Goal: Task Accomplishment & Management: Use online tool/utility

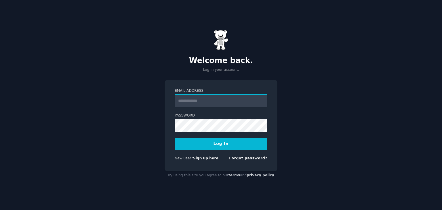
type input "**********"
click at [209, 145] on button "Log In" at bounding box center [221, 144] width 93 height 12
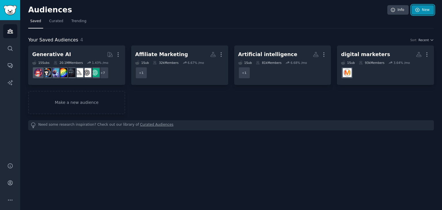
click at [423, 10] on link "New" at bounding box center [422, 10] width 22 height 10
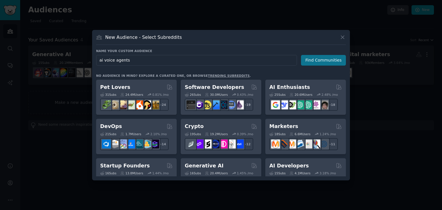
type input "ai voice agents"
click at [310, 61] on button "Find Communities" at bounding box center [323, 60] width 45 height 11
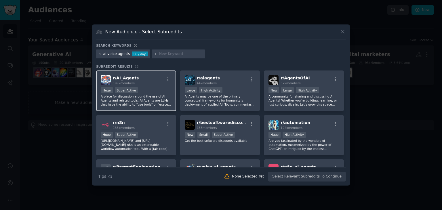
click at [151, 89] on div "Huge Super Active" at bounding box center [136, 90] width 71 height 7
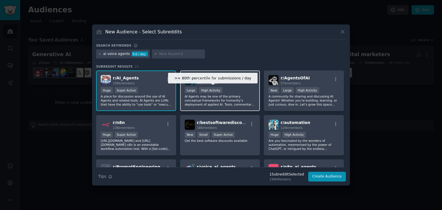
click at [199, 89] on div "High Activity" at bounding box center [210, 90] width 23 height 6
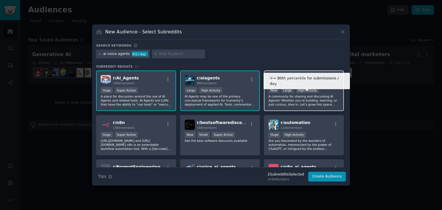
click at [303, 92] on div "High Activity" at bounding box center [307, 90] width 23 height 6
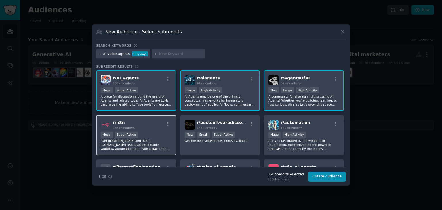
click at [129, 124] on h2 "r/ n8n 138k members" at bounding box center [124, 125] width 22 height 10
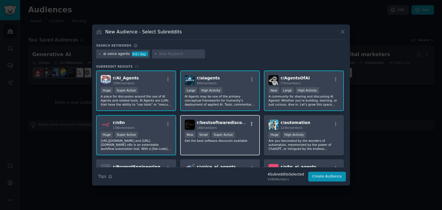
click at [250, 122] on icon "button" at bounding box center [251, 123] width 5 height 5
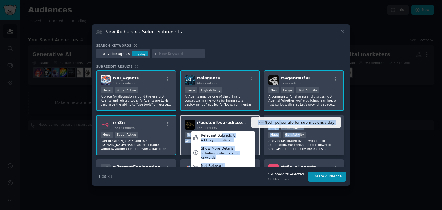
drag, startPoint x: 296, startPoint y: 131, endPoint x: 201, endPoint y: 128, distance: 94.6
click at [201, 128] on div "r/ AI_Agents 199k members Huge Super Active A place for discussion around the u…" at bounding box center [221, 198] width 250 height 256
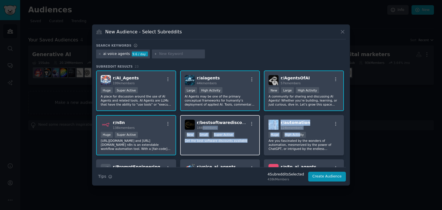
click at [248, 139] on p "Get the best software discounts available" at bounding box center [220, 141] width 71 height 4
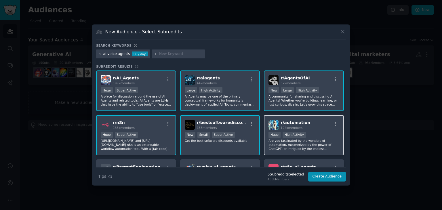
click at [320, 132] on div ">= 80th percentile for submissions / day Huge High Activity" at bounding box center [303, 135] width 71 height 7
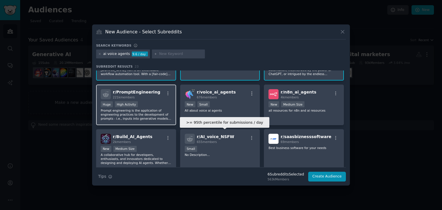
scroll to position [76, 0]
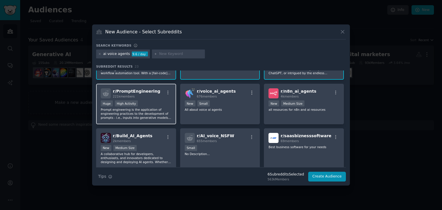
click at [137, 104] on div "Huge High Activity" at bounding box center [136, 103] width 71 height 7
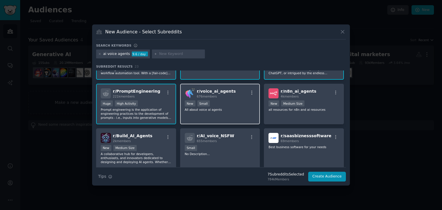
click at [232, 108] on p "All about voice ai agents" at bounding box center [220, 110] width 71 height 4
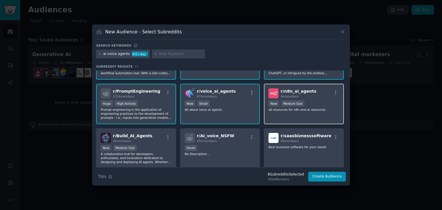
click at [317, 93] on div "r/ n8n_ai_agents 4k members" at bounding box center [303, 93] width 71 height 10
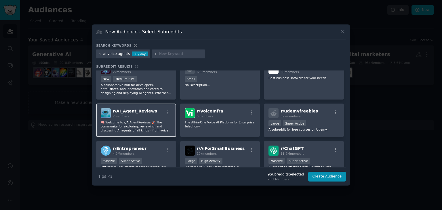
scroll to position [145, 0]
click at [150, 116] on div "r/ AI_Agent_Reviews 2 members" at bounding box center [136, 113] width 71 height 10
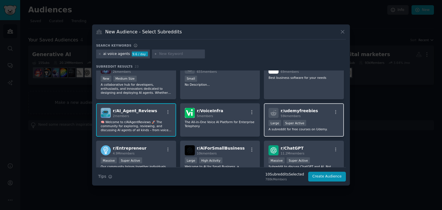
click at [294, 114] on span "59k members" at bounding box center [290, 115] width 20 height 3
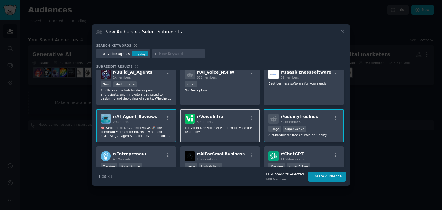
scroll to position [141, 0]
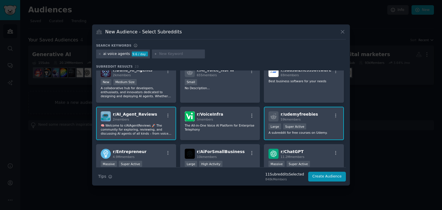
click at [306, 127] on div "Large Super Active" at bounding box center [303, 126] width 71 height 7
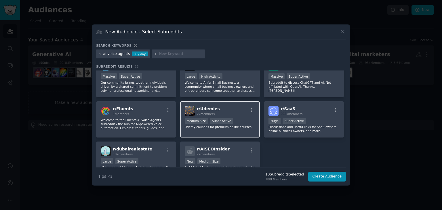
scroll to position [262, 0]
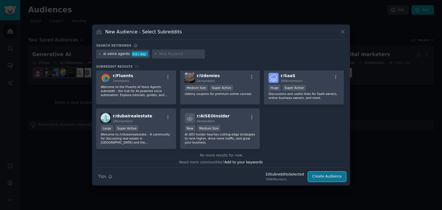
click at [319, 175] on button "Create Audience" at bounding box center [327, 177] width 38 height 10
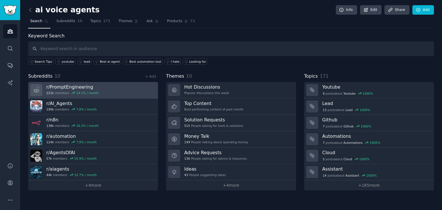
click at [102, 85] on link "r/ PromptEngineering 221k members 14.1 % / month" at bounding box center [93, 90] width 130 height 16
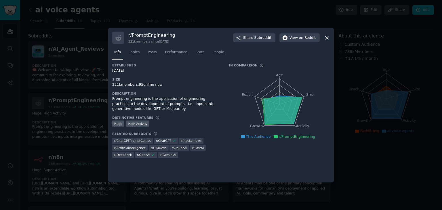
click at [327, 35] on icon at bounding box center [326, 38] width 6 height 6
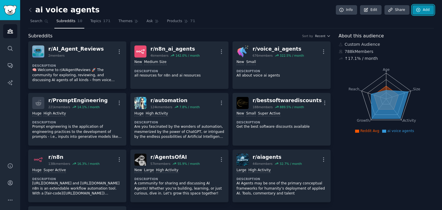
click at [418, 7] on icon at bounding box center [418, 9] width 5 height 5
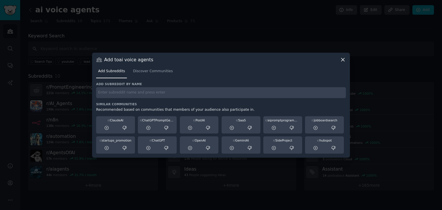
click at [342, 57] on icon at bounding box center [343, 60] width 6 height 6
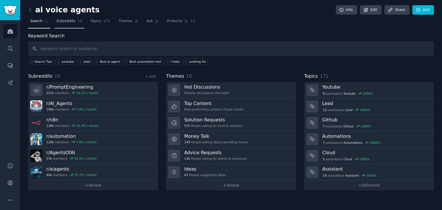
click at [62, 22] on span "Subreddits" at bounding box center [65, 21] width 19 height 5
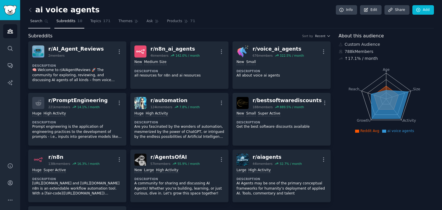
click at [41, 21] on link "Search" at bounding box center [39, 23] width 22 height 12
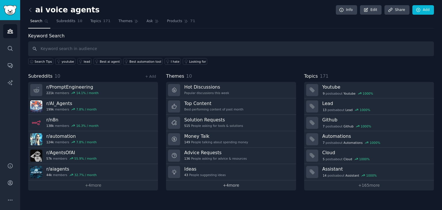
click at [214, 185] on link "+ 4 more" at bounding box center [231, 185] width 130 height 10
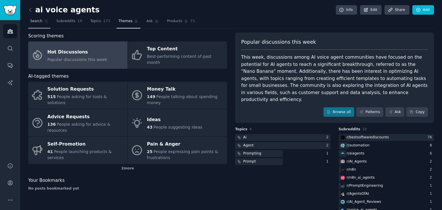
click at [33, 20] on span "Search" at bounding box center [36, 21] width 12 height 5
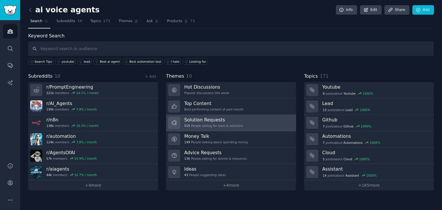
click at [196, 122] on h3 "Solution Requests" at bounding box center [213, 120] width 59 height 6
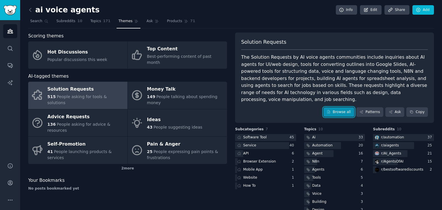
click at [341, 107] on link "Browse all" at bounding box center [338, 112] width 31 height 10
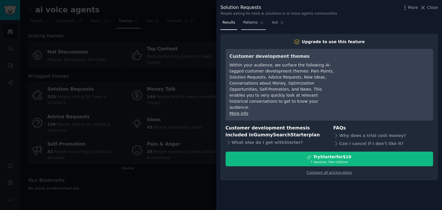
click at [256, 22] on link "Patterns" at bounding box center [253, 24] width 24 height 12
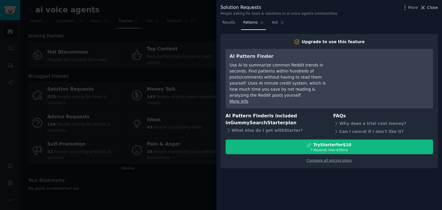
click at [424, 6] on icon at bounding box center [423, 8] width 6 height 6
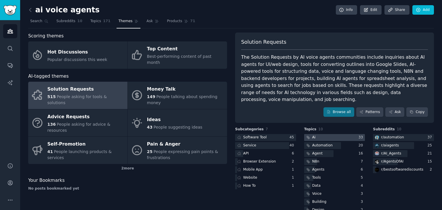
click at [329, 134] on div at bounding box center [334, 137] width 61 height 7
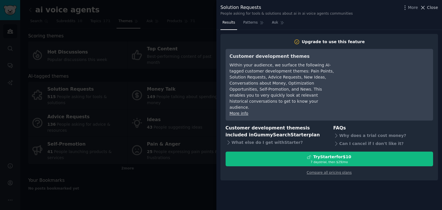
click at [431, 6] on span "Close" at bounding box center [432, 8] width 11 height 6
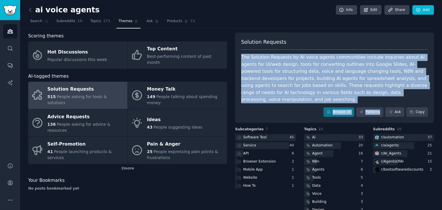
drag, startPoint x: 238, startPoint y: 55, endPoint x: 385, endPoint y: 96, distance: 153.0
click at [385, 96] on div "Solution Requests The Solution Requests by AI voice agents communities include …" at bounding box center [334, 77] width 199 height 91
click at [243, 59] on div "The Solution Requests by AI voice agents communities include inquiries about AI…" at bounding box center [334, 78] width 187 height 49
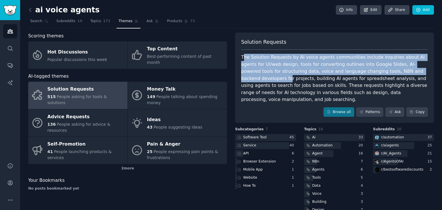
drag, startPoint x: 242, startPoint y: 57, endPoint x: 411, endPoint y: 68, distance: 170.0
click at [411, 68] on div "The Solution Requests by AI voice agents communities include inquiries about AI…" at bounding box center [334, 78] width 187 height 49
click at [242, 65] on div "The Solution Requests by AI voice agents communities include inquiries about AI…" at bounding box center [334, 78] width 187 height 49
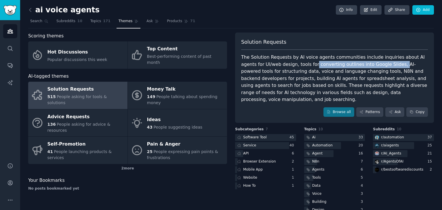
drag, startPoint x: 368, startPoint y: 65, endPoint x: 289, endPoint y: 67, distance: 79.4
click at [289, 67] on div "The Solution Requests by AI voice agents communities include inquiries about AI…" at bounding box center [334, 78] width 187 height 49
click at [274, 76] on div "The Solution Requests by AI voice agents communities include inquiries about AI…" at bounding box center [334, 78] width 187 height 49
click at [28, 11] on icon at bounding box center [30, 10] width 6 height 6
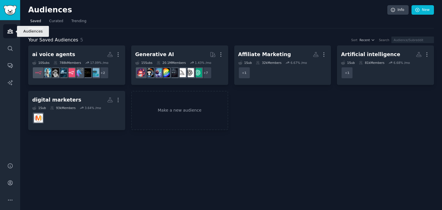
click at [10, 33] on icon "Sidebar" at bounding box center [10, 31] width 6 height 6
click at [419, 12] on icon at bounding box center [417, 10] width 4 height 4
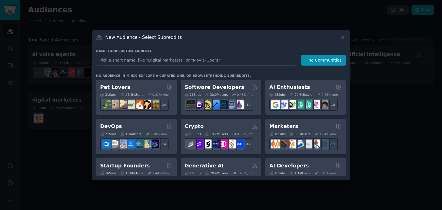
click at [117, 61] on input "text" at bounding box center [196, 60] width 201 height 11
type input "affiliate marketing"
click at [322, 61] on button "Find Communities" at bounding box center [323, 60] width 45 height 11
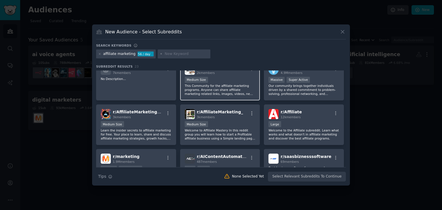
scroll to position [57, 0]
